Goal: Information Seeking & Learning: Learn about a topic

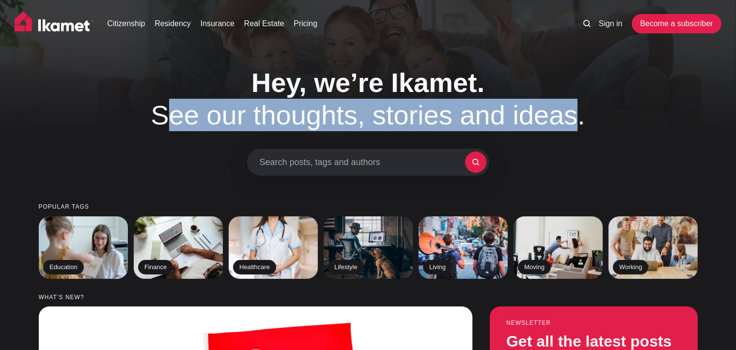
drag, startPoint x: 556, startPoint y: 119, endPoint x: 175, endPoint y: 123, distance: 381.4
click at [175, 123] on h1 "Hey, we’re Ikamet. See our thoughts, stories and ideas." at bounding box center [368, 98] width 494 height 65
click at [556, 108] on h1 "Hey, we’re Ikamet. See our thoughts, stories and ideas." at bounding box center [368, 98] width 494 height 65
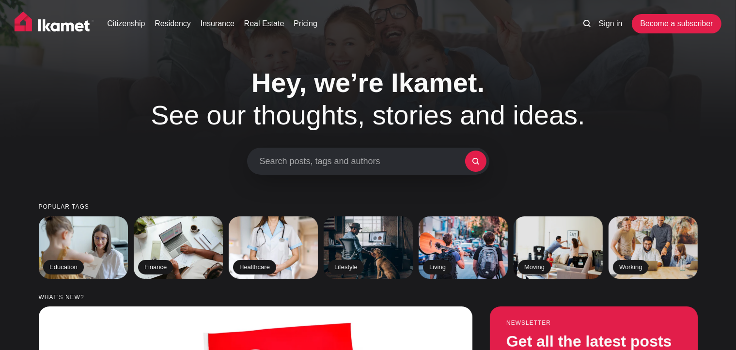
click at [289, 168] on div "Search posts, tags and authors" at bounding box center [368, 161] width 242 height 27
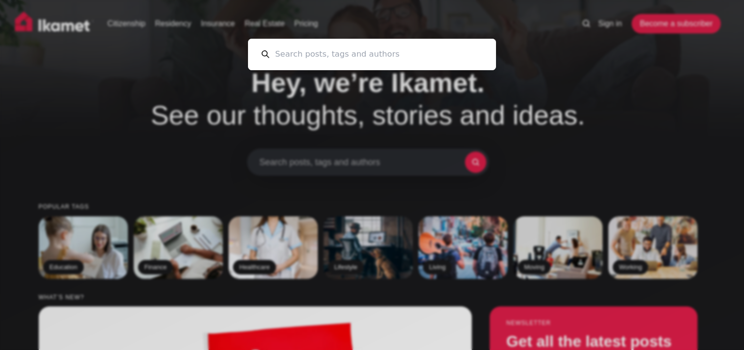
click at [114, 149] on div "Cancel" at bounding box center [372, 175] width 744 height 350
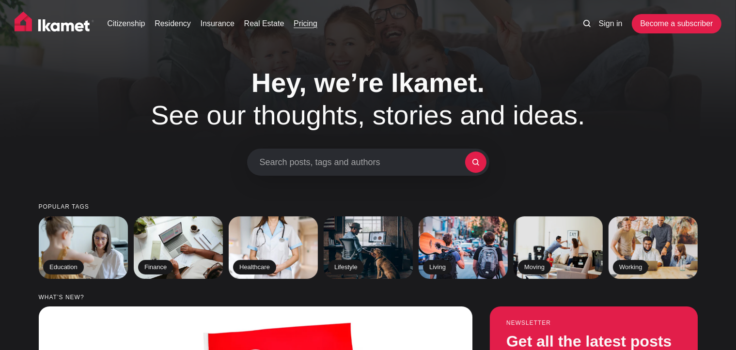
click at [306, 26] on link "Pricing" at bounding box center [306, 24] width 24 height 12
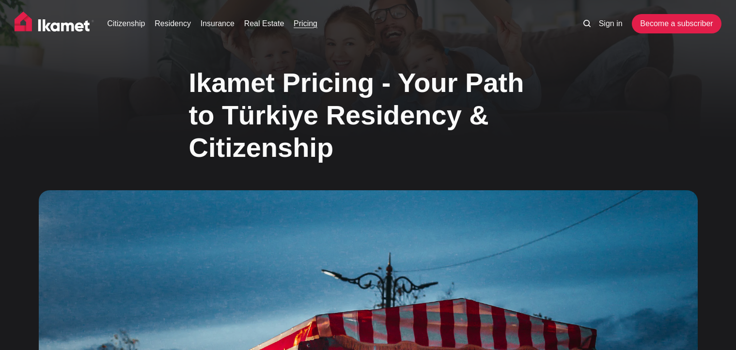
scroll to position [331, 0]
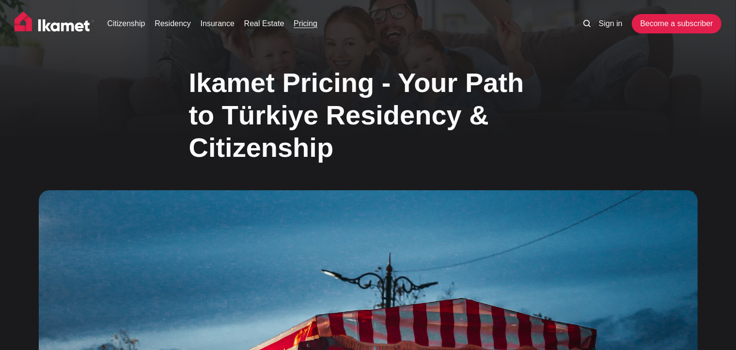
scroll to position [0, 0]
